Goal: Answer question/provide support

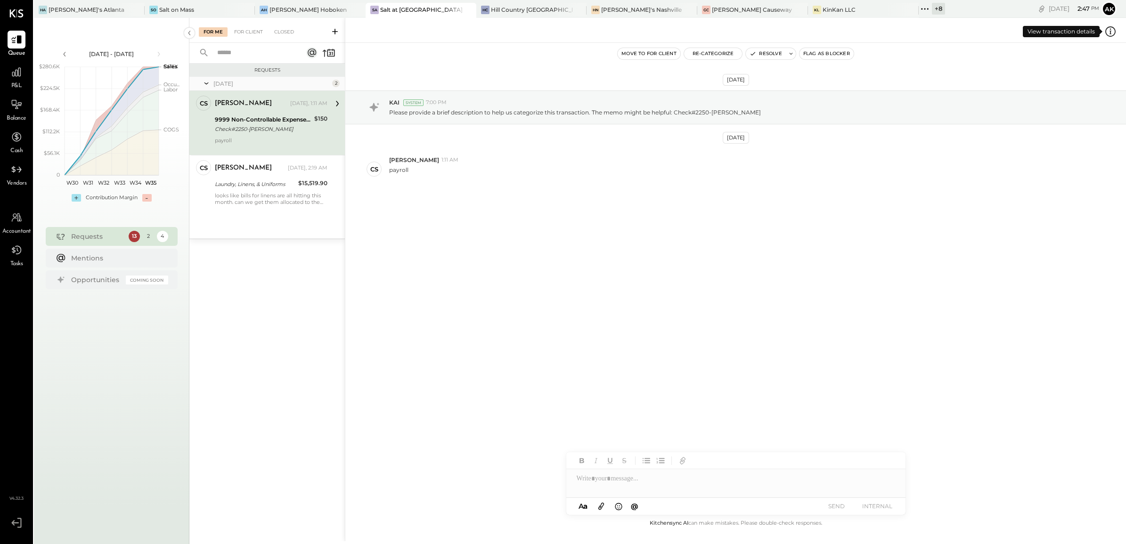
click at [1114, 31] on icon at bounding box center [1110, 31] width 12 height 12
click at [791, 274] on div "For Me For Client Closed Requests [DATE] 2 CS [PERSON_NAME] Owner [PERSON_NAME]…" at bounding box center [657, 280] width 937 height 524
click at [717, 51] on button "Re-Categorize" at bounding box center [713, 53] width 58 height 11
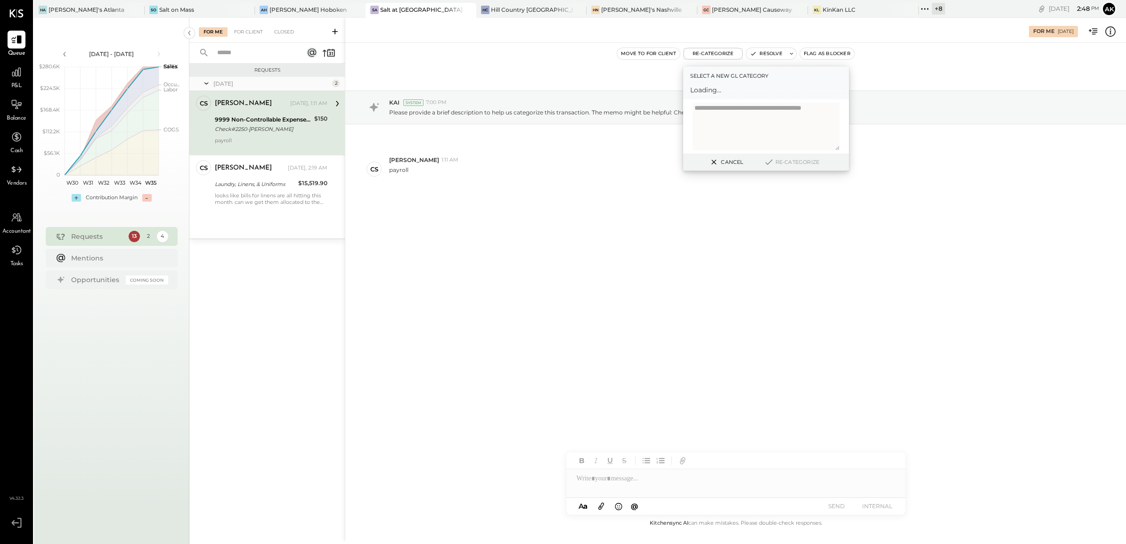
click at [743, 114] on textarea at bounding box center [766, 127] width 147 height 48
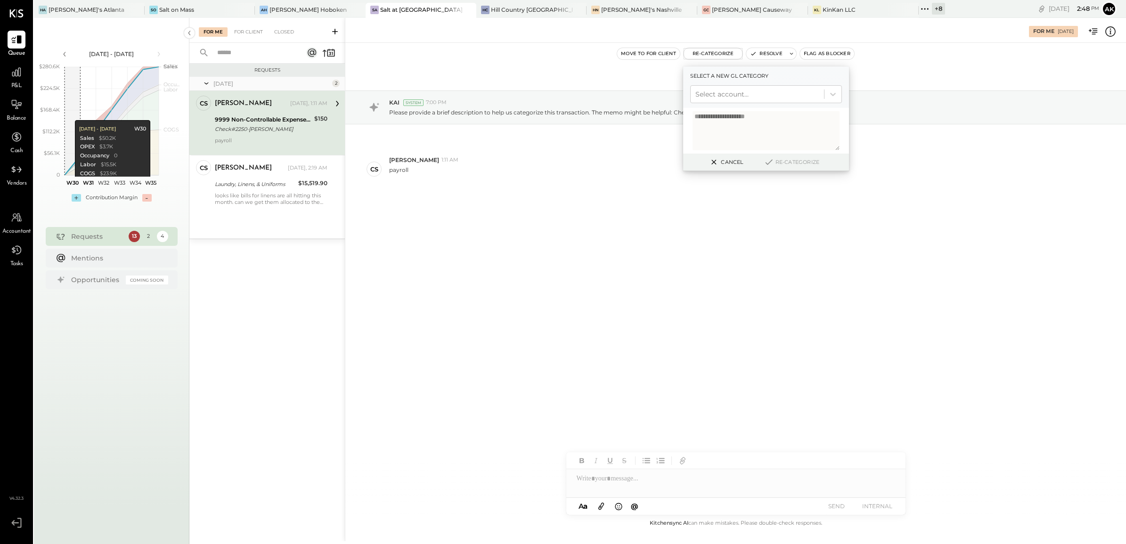
type textarea "**********"
click at [741, 95] on div at bounding box center [757, 94] width 124 height 11
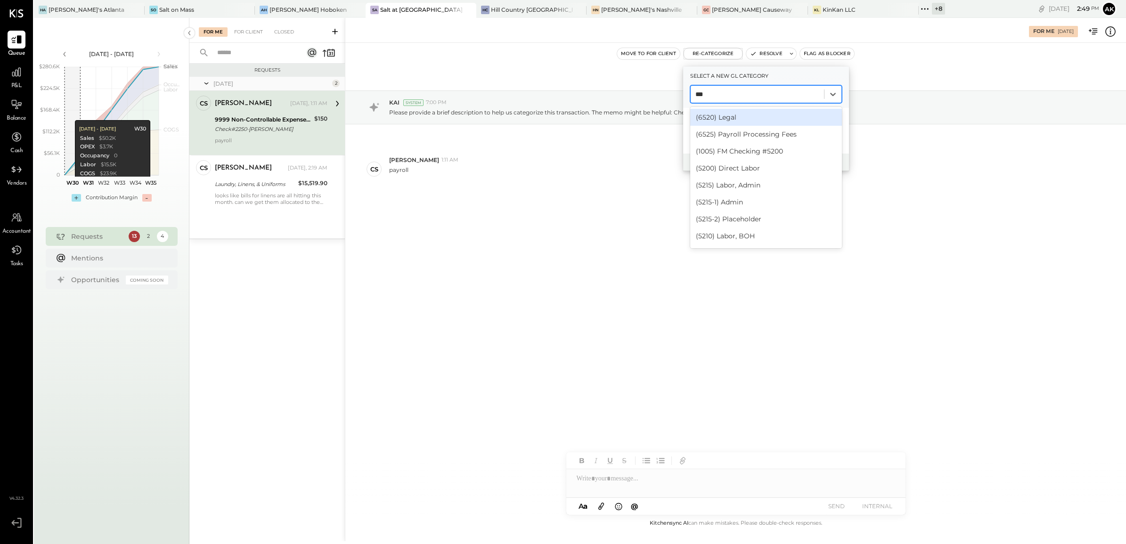
type input "****"
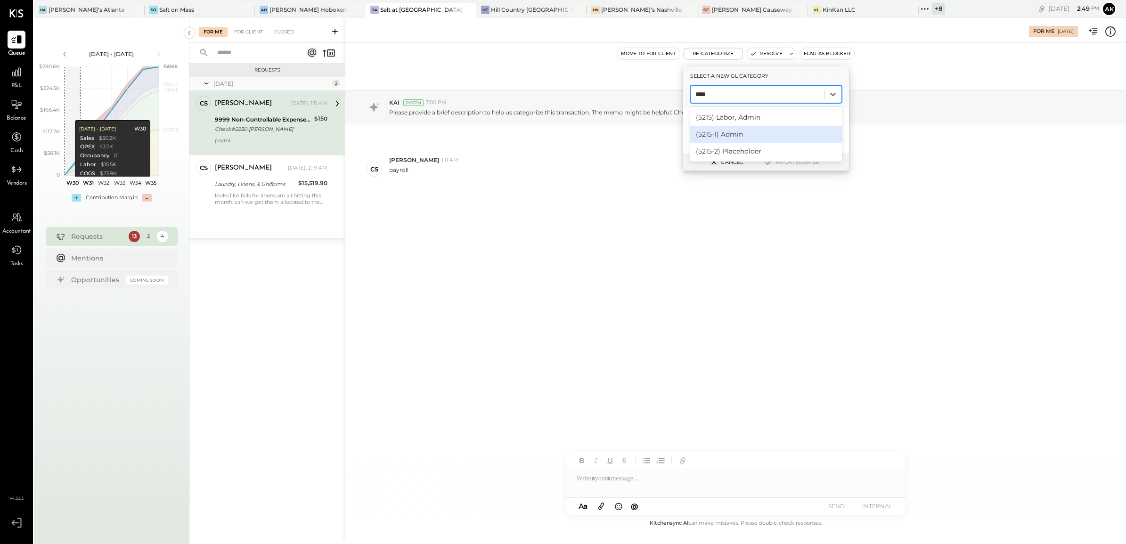
click at [733, 135] on div "(5215-1) Admin" at bounding box center [766, 134] width 152 height 17
click at [794, 161] on button "Re-Categorize" at bounding box center [792, 161] width 62 height 11
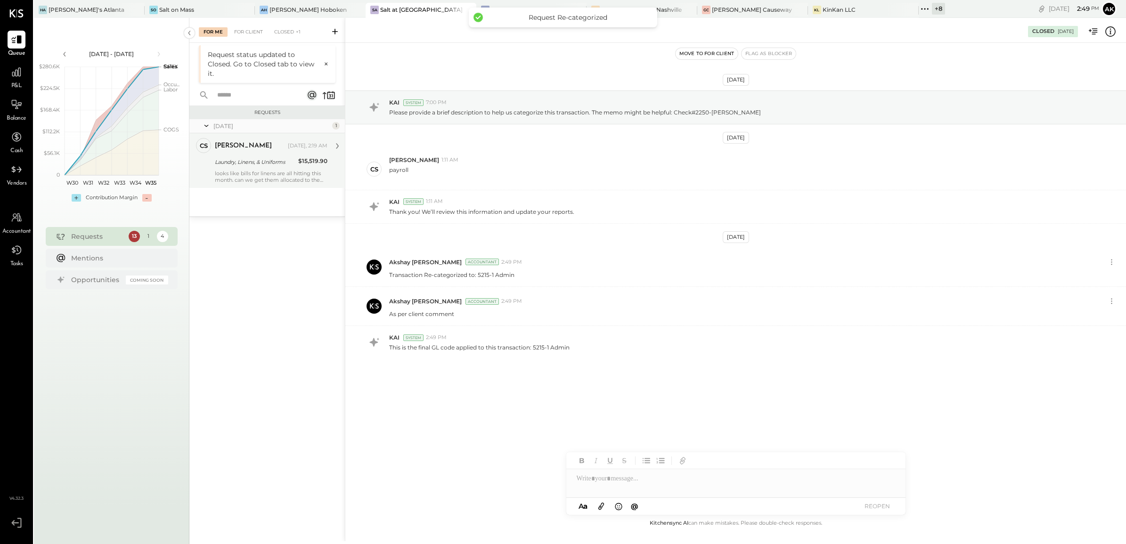
click at [275, 168] on div "[PERSON_NAME] [DATE], 2:19 AM Laundry, Linens, & Uniforms $15,519.90 looks like…" at bounding box center [271, 160] width 113 height 45
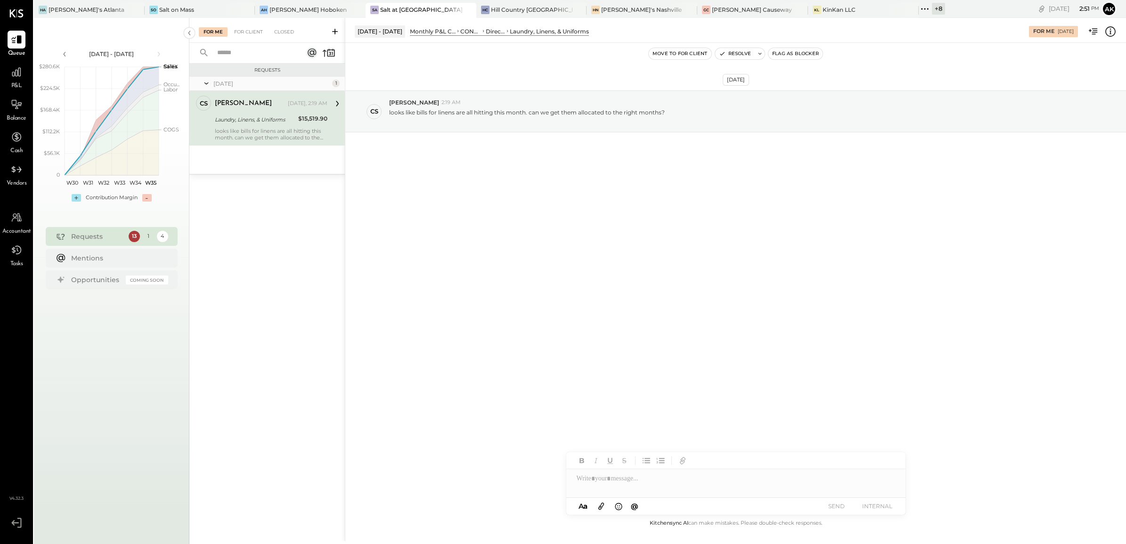
click at [1111, 38] on div "[DATE] - [DATE] Monthly P&L Comparison CONTROLLABLE EXPENSES Direct Operating E…" at bounding box center [735, 30] width 781 height 19
click at [1113, 31] on icon at bounding box center [1110, 31] width 12 height 12
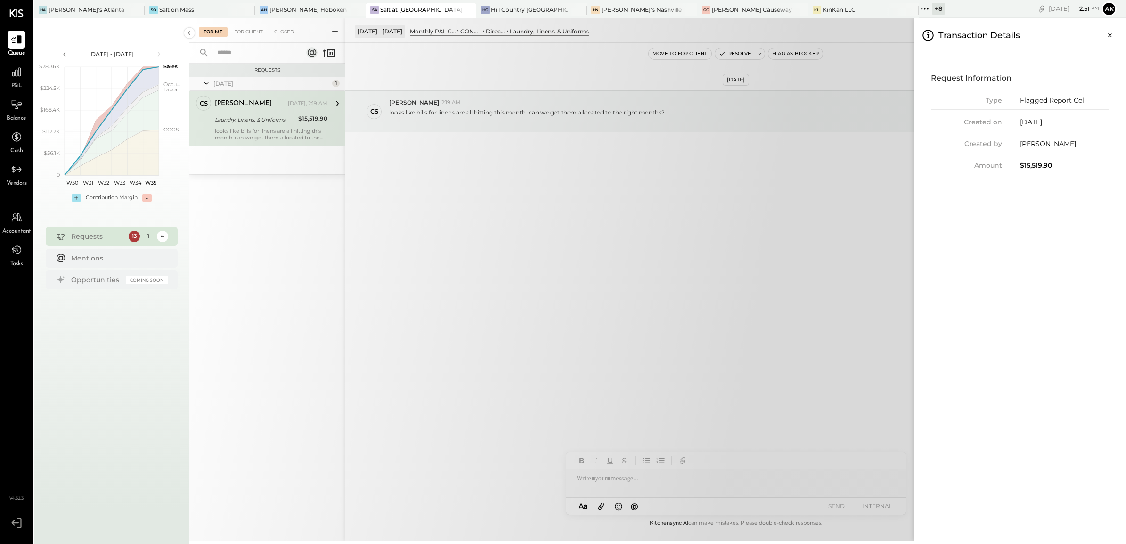
click at [646, 254] on div "For Me For Client Closed Requests [DATE] 1 CS [PERSON_NAME] Owner [PERSON_NAME]…" at bounding box center [657, 280] width 937 height 524
